Goal: Task Accomplishment & Management: Complete application form

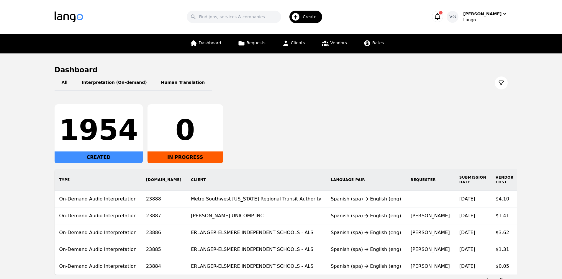
drag, startPoint x: 47, startPoint y: 184, endPoint x: 59, endPoint y: 169, distance: 19.1
click at [47, 184] on div "Type [DOMAIN_NAME] Client Language Pair Requester Submission Date Vendor Cost V…" at bounding box center [329, 222] width 568 height 106
click at [239, 19] on input "Search" at bounding box center [234, 17] width 94 height 12
paste input "Mid Coast Dental Health LLC"
type input "Mid Coast Dental Health LLC"
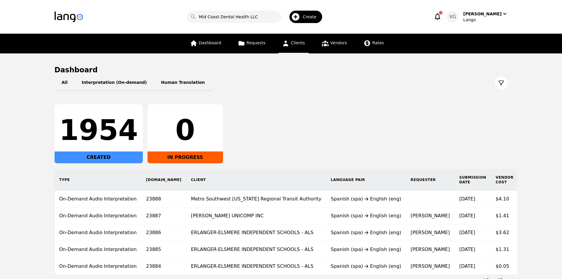
click at [297, 41] on span "Clients" at bounding box center [298, 42] width 14 height 5
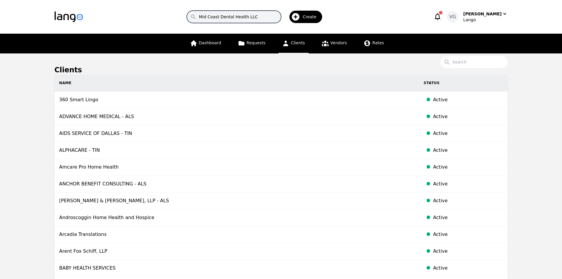
click at [257, 18] on input "Mid Coast Dental Health LLC" at bounding box center [234, 17] width 94 height 12
click at [461, 63] on input "Search" at bounding box center [473, 62] width 67 height 12
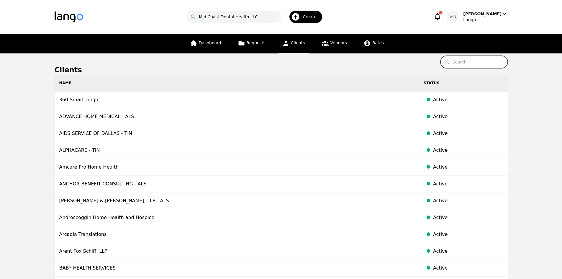
click at [461, 63] on input "Search" at bounding box center [473, 62] width 67 height 12
paste input "Mid Coast Dental Health LLC"
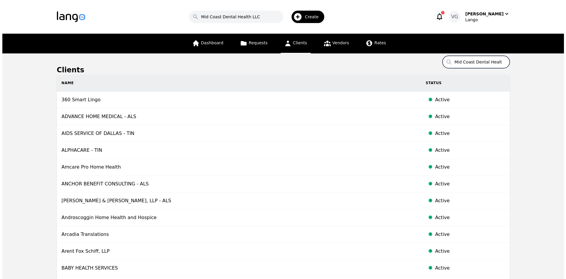
scroll to position [0, 9]
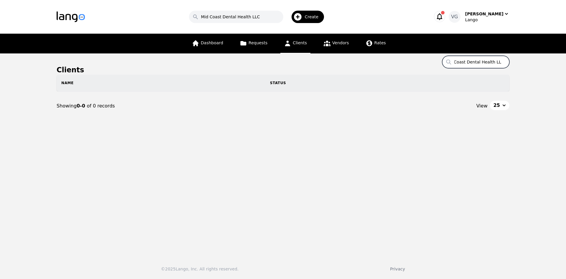
type input "Mid Coast Dental Health LLC"
click at [270, 17] on input "Mid Coast Dental Health LLC" at bounding box center [236, 17] width 94 height 12
click at [470, 61] on input "Mid Coast Dental Health LLC" at bounding box center [475, 62] width 67 height 12
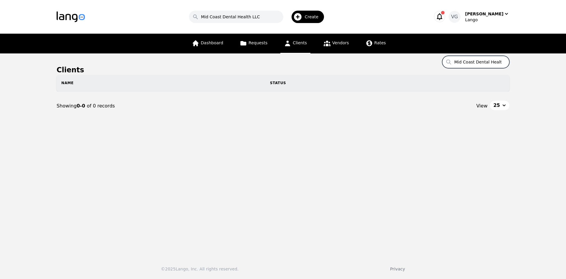
click at [470, 61] on input "Mid Coast Dental Health LLC" at bounding box center [475, 62] width 67 height 12
click at [312, 19] on span "Create" at bounding box center [314, 17] width 18 height 6
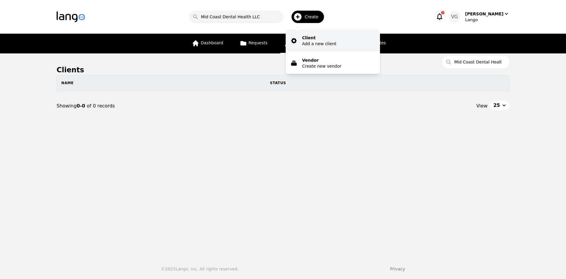
click at [324, 37] on p "Client" at bounding box center [319, 38] width 34 height 6
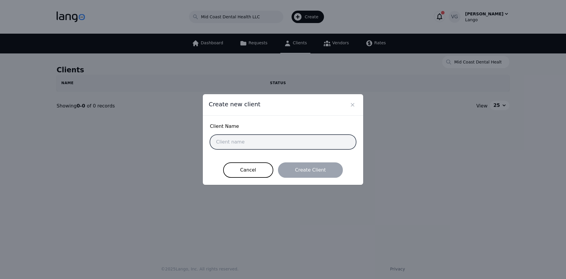
click at [247, 147] on input "text" at bounding box center [283, 141] width 146 height 15
type input "v"
click at [244, 136] on input "v" at bounding box center [283, 141] width 146 height 15
click at [242, 139] on input "v" at bounding box center [283, 141] width 146 height 15
drag, startPoint x: 242, startPoint y: 139, endPoint x: 248, endPoint y: 136, distance: 6.7
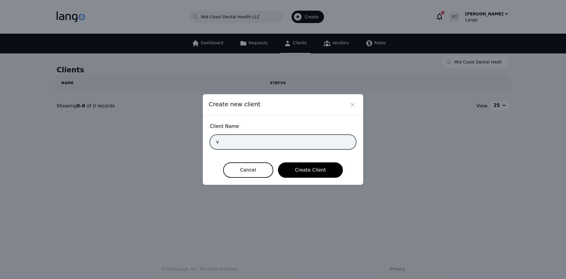
click at [242, 139] on input "v" at bounding box center [283, 141] width 146 height 15
paste input "MID COAST DENTAL HEALTH LLC"
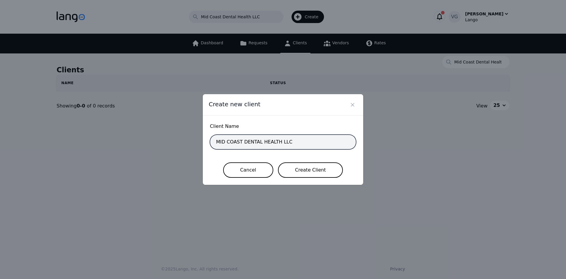
type input "MID COAST DENTAL HEALTH LLC"
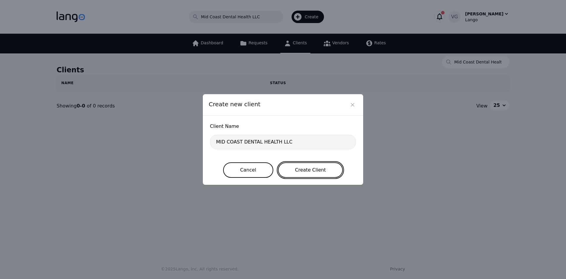
click at [299, 168] on button "Create Client" at bounding box center [310, 169] width 65 height 15
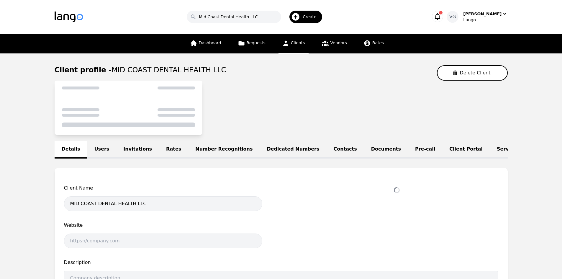
select select "active"
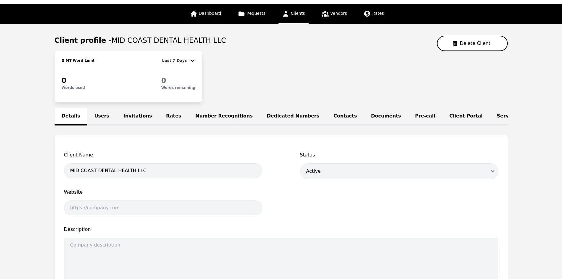
click at [93, 117] on link "Users" at bounding box center [101, 117] width 29 height 18
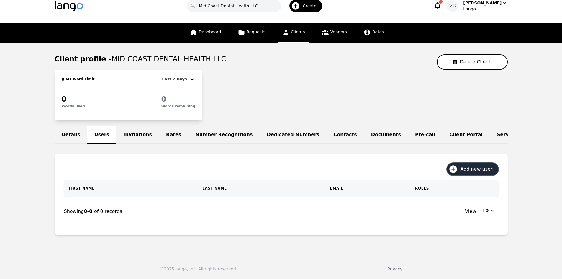
click at [486, 164] on button "Add new user" at bounding box center [472, 169] width 51 height 12
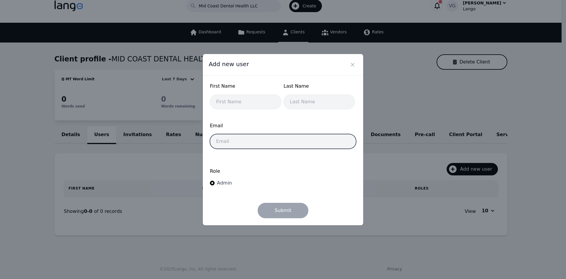
click at [255, 143] on input "email" at bounding box center [283, 141] width 146 height 15
paste input "midcoastdentalhealth@gmail.com"
type input "midcoastdentalhealth@gmail.com"
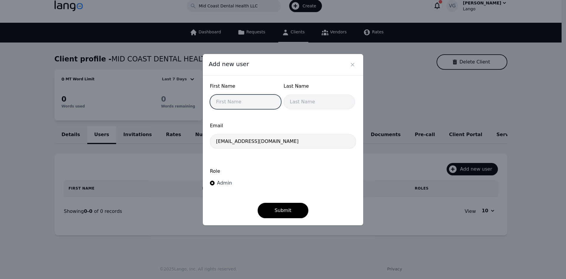
click at [242, 98] on input "text" at bounding box center [245, 101] width 71 height 15
paste input "Tiffany Tyler-Bisson"
drag, startPoint x: 230, startPoint y: 102, endPoint x: 272, endPoint y: 92, distance: 43.3
click at [269, 98] on input "Tiffany Tyler-Bisson" at bounding box center [245, 101] width 71 height 15
type input "Tiffany"
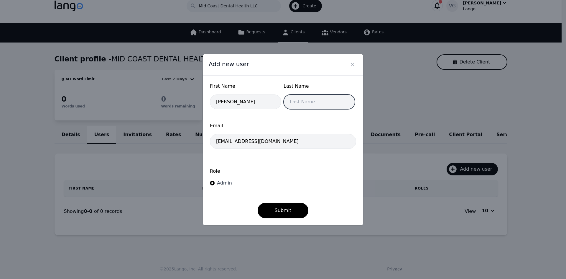
click at [297, 104] on input "text" at bounding box center [319, 101] width 71 height 15
paste input "Tiffany Tyler-Bisson"
drag, startPoint x: 300, startPoint y: 103, endPoint x: 235, endPoint y: 98, distance: 64.5
click at [240, 99] on div "First Name Tiffany Last Name Tiffany Tyler-Bisson" at bounding box center [283, 98] width 146 height 30
type input "Tyler-Bisson"
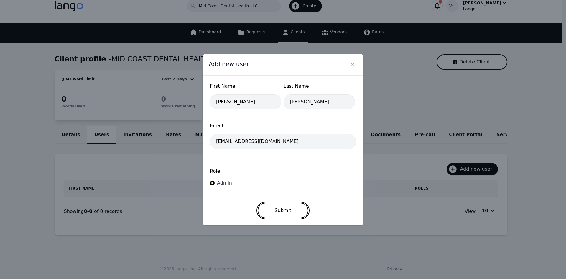
click at [289, 206] on button "Submit" at bounding box center [283, 210] width 51 height 15
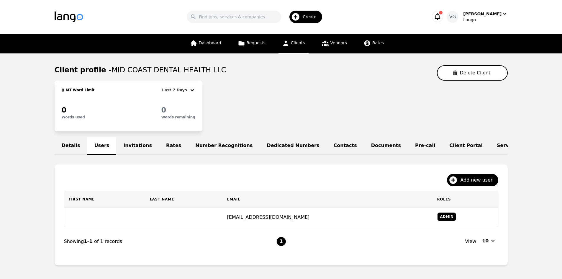
click at [100, 223] on td at bounding box center [104, 217] width 81 height 19
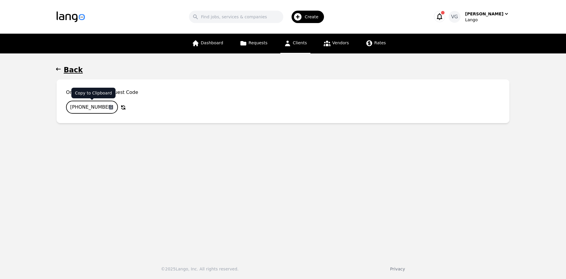
click at [111, 106] on icon "button" at bounding box center [110, 107] width 5 height 5
